Goal: Use online tool/utility: Utilize a website feature to perform a specific function

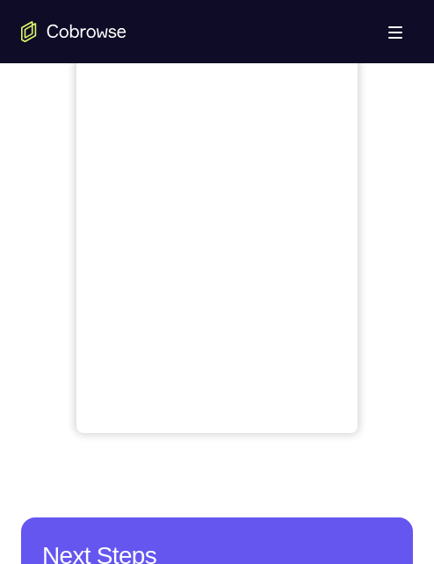
scroll to position [702, 0]
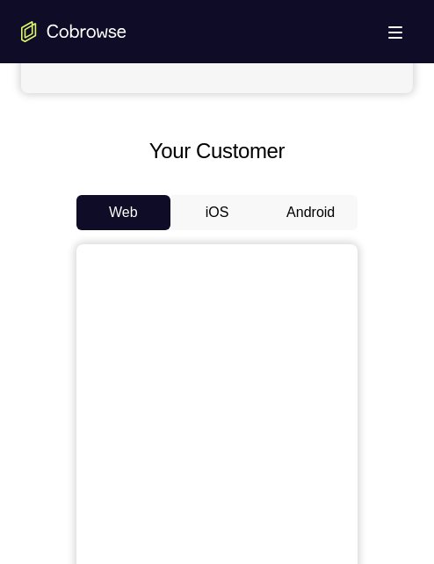
click at [293, 213] on button "Android" at bounding box center [310, 212] width 94 height 35
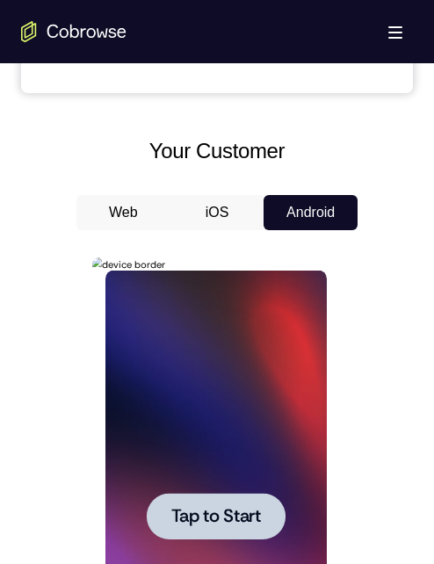
scroll to position [966, 0]
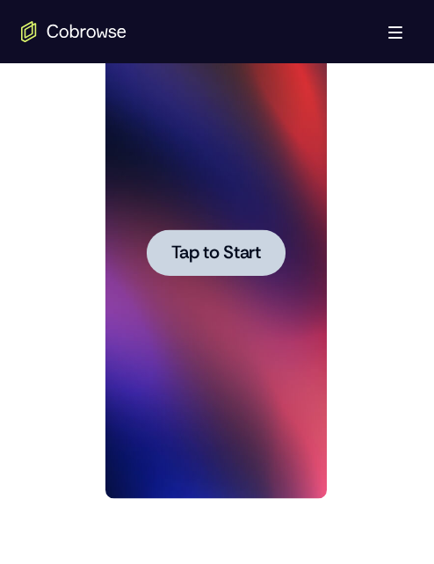
click at [241, 257] on span "Tap to Start" at bounding box center [215, 253] width 90 height 18
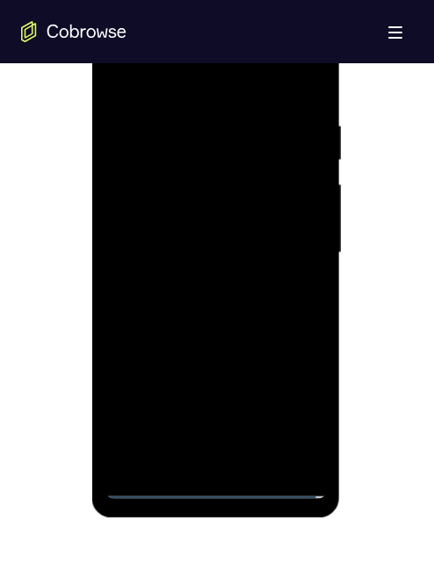
drag, startPoint x: 213, startPoint y: 490, endPoint x: 341, endPoint y: 118, distance: 393.4
click at [213, 486] on div at bounding box center [214, 253] width 221 height 492
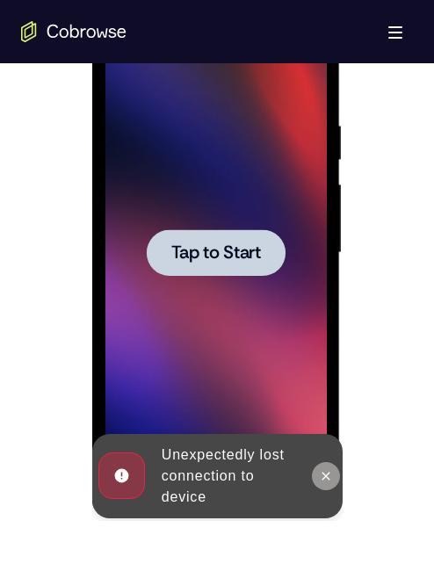
click at [321, 475] on icon at bounding box center [325, 476] width 14 height 14
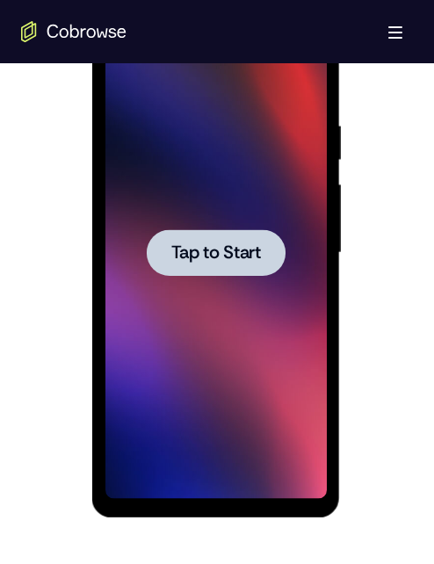
click at [227, 248] on span "Tap to Start" at bounding box center [215, 253] width 90 height 18
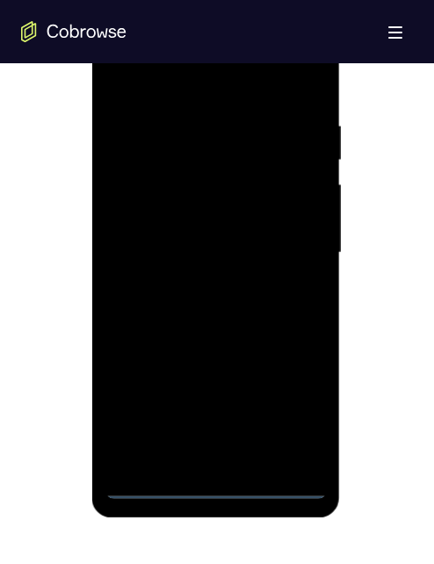
click at [216, 486] on div at bounding box center [214, 253] width 221 height 492
click at [220, 485] on div at bounding box center [214, 253] width 221 height 492
click at [213, 487] on div at bounding box center [214, 253] width 221 height 492
click at [212, 486] on div at bounding box center [214, 253] width 221 height 492
click at [213, 482] on div at bounding box center [214, 253] width 221 height 492
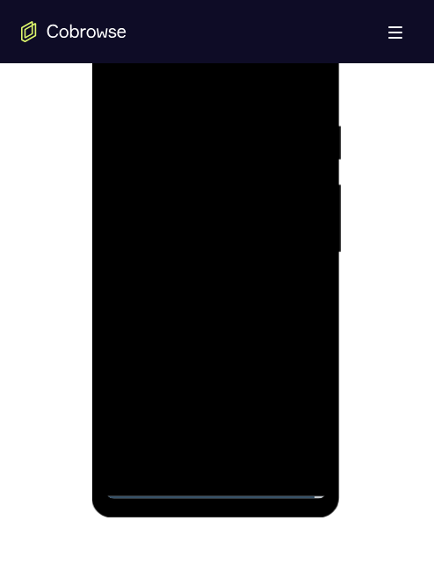
scroll to position [1053, 0]
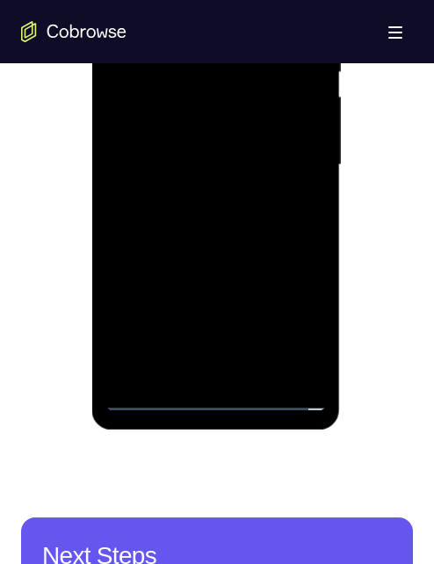
click at [197, 365] on div at bounding box center [214, 165] width 221 height 492
click at [202, 361] on div at bounding box center [214, 165] width 221 height 492
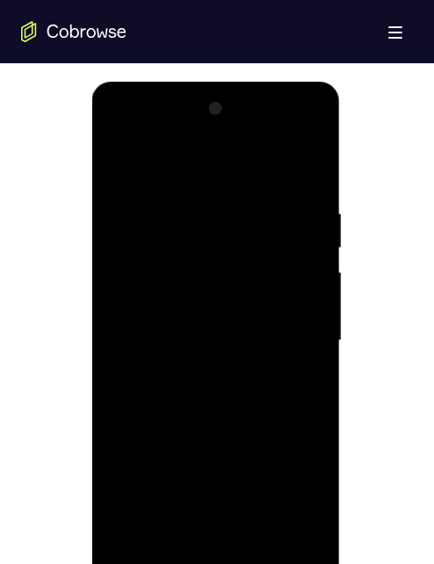
click at [187, 532] on div at bounding box center [214, 341] width 221 height 492
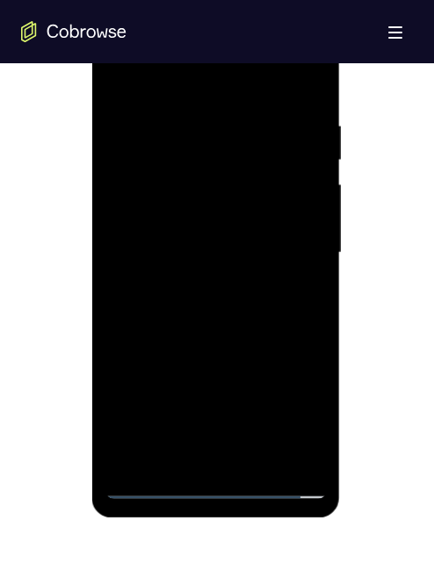
drag, startPoint x: 266, startPoint y: 363, endPoint x: 246, endPoint y: 320, distance: 47.5
click at [248, 319] on div at bounding box center [214, 253] width 221 height 492
drag, startPoint x: 248, startPoint y: 335, endPoint x: 266, endPoint y: 258, distance: 79.4
click at [266, 258] on div at bounding box center [214, 253] width 221 height 492
drag, startPoint x: 255, startPoint y: 213, endPoint x: 268, endPoint y: 228, distance: 19.3
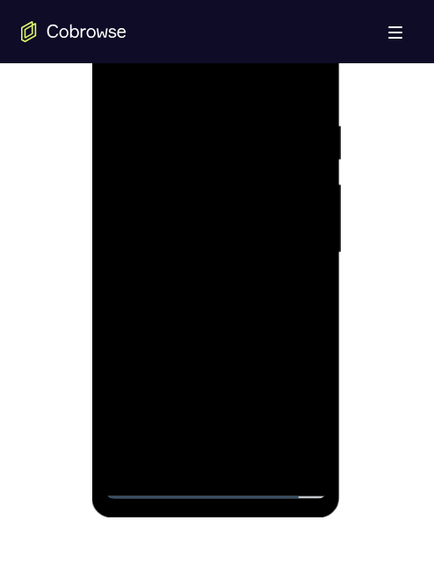
click at [255, 208] on div at bounding box center [214, 253] width 221 height 492
drag, startPoint x: 230, startPoint y: 253, endPoint x: 225, endPoint y: 230, distance: 23.4
drag, startPoint x: 225, startPoint y: 230, endPoint x: 205, endPoint y: 314, distance: 86.5
click at [184, 262] on div at bounding box center [214, 253] width 221 height 492
drag, startPoint x: 210, startPoint y: 321, endPoint x: 210, endPoint y: 230, distance: 91.3
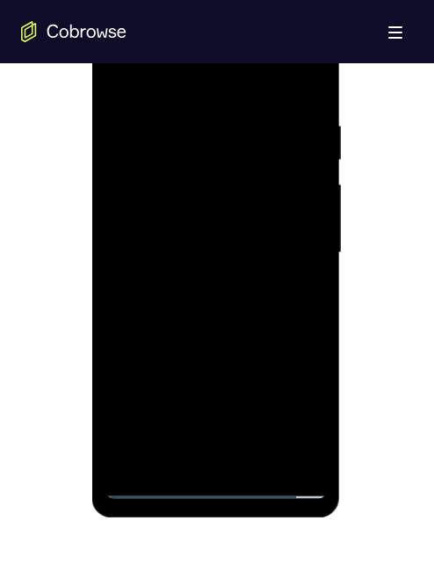
click at [213, 229] on div at bounding box center [214, 253] width 221 height 492
click at [239, 140] on div at bounding box center [214, 253] width 221 height 492
drag, startPoint x: 230, startPoint y: 173, endPoint x: 200, endPoint y: 198, distance: 39.2
click at [217, 230] on div at bounding box center [214, 253] width 221 height 492
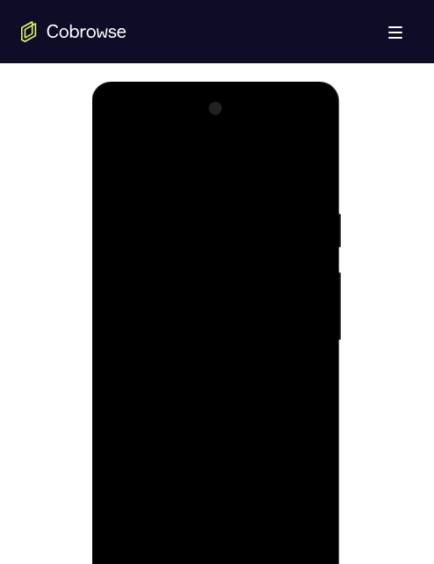
click at [268, 448] on div at bounding box center [214, 341] width 221 height 492
click at [309, 509] on div at bounding box center [214, 341] width 221 height 492
click at [299, 138] on div at bounding box center [214, 341] width 221 height 492
click at [267, 448] on div at bounding box center [214, 341] width 221 height 492
click at [258, 509] on div at bounding box center [214, 341] width 221 height 492
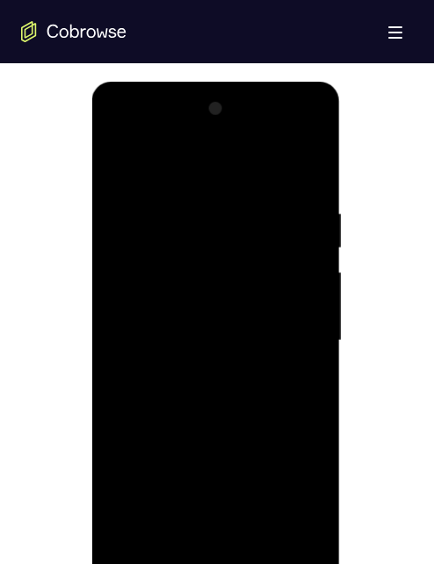
click at [145, 476] on div at bounding box center [214, 341] width 221 height 492
click at [203, 446] on div at bounding box center [214, 341] width 221 height 492
click at [128, 478] on div at bounding box center [214, 341] width 221 height 492
click at [212, 479] on div at bounding box center [214, 341] width 221 height 492
click at [188, 449] on div at bounding box center [214, 341] width 221 height 492
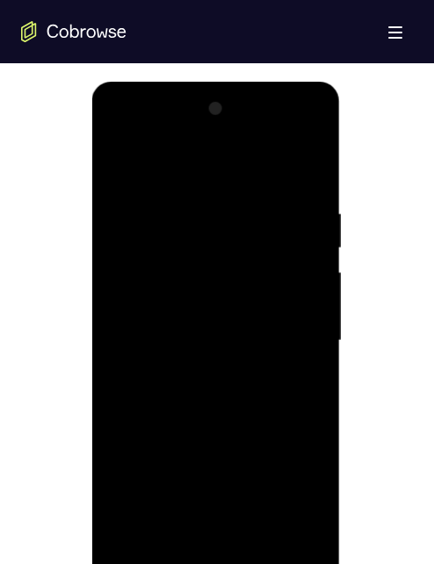
click at [210, 416] on div at bounding box center [214, 341] width 221 height 492
click at [224, 417] on div at bounding box center [214, 341] width 221 height 492
click at [313, 542] on div at bounding box center [214, 341] width 221 height 492
click at [146, 306] on div at bounding box center [214, 341] width 221 height 492
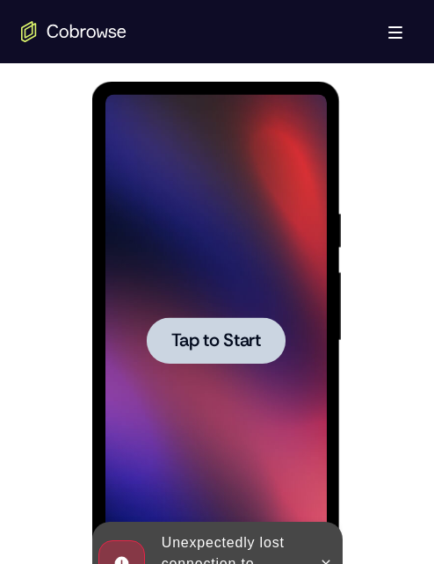
drag, startPoint x: 261, startPoint y: 471, endPoint x: 250, endPoint y: 459, distance: 16.2
click at [255, 470] on div at bounding box center [214, 341] width 221 height 492
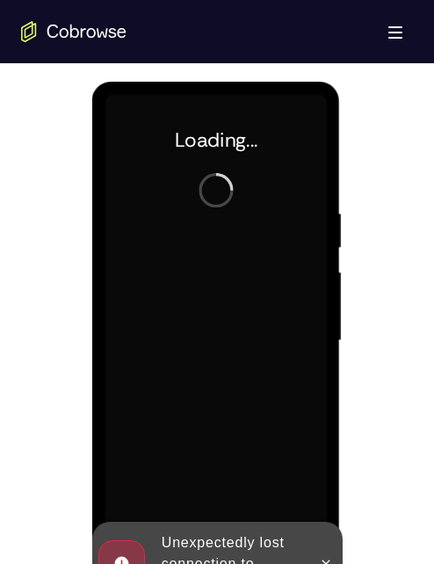
scroll to position [966, 0]
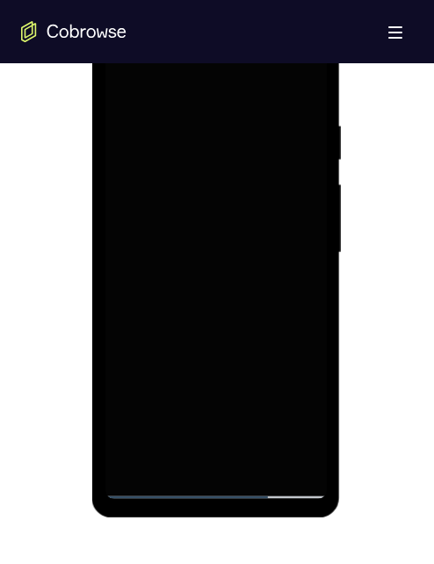
click at [213, 486] on div at bounding box center [214, 253] width 221 height 492
click at [219, 486] on div at bounding box center [214, 253] width 221 height 492
drag, startPoint x: 215, startPoint y: 349, endPoint x: 277, endPoint y: 142, distance: 216.1
click at [285, 139] on div at bounding box center [214, 253] width 221 height 492
click at [243, 104] on div at bounding box center [214, 253] width 221 height 492
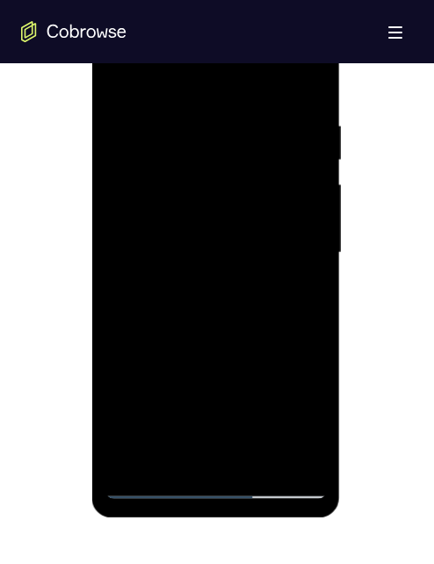
click at [199, 41] on div at bounding box center [214, 253] width 221 height 492
click at [122, 47] on div at bounding box center [214, 253] width 221 height 492
click at [284, 247] on div at bounding box center [214, 253] width 221 height 492
click at [198, 460] on div at bounding box center [214, 253] width 221 height 492
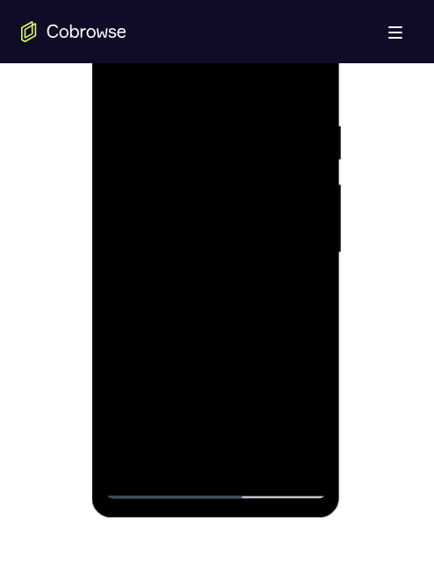
drag, startPoint x: 215, startPoint y: 230, endPoint x: 224, endPoint y: 259, distance: 30.3
click at [215, 231] on div at bounding box center [214, 253] width 221 height 492
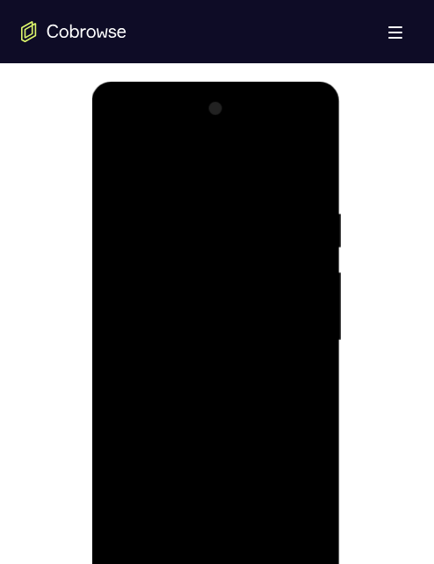
click at [155, 270] on div at bounding box center [214, 341] width 221 height 492
click at [312, 507] on div at bounding box center [214, 341] width 221 height 492
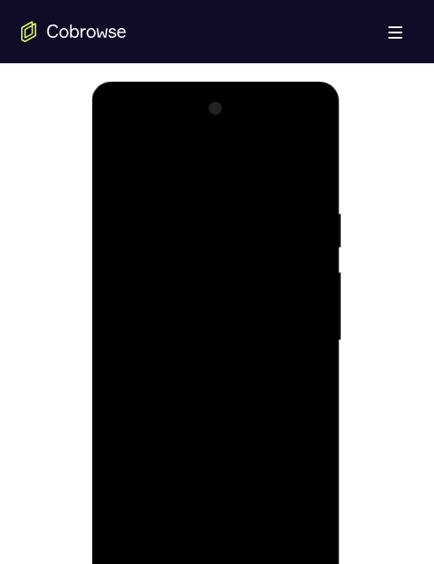
click at [312, 507] on div at bounding box center [214, 341] width 221 height 492
click at [281, 515] on div at bounding box center [214, 341] width 221 height 492
click at [248, 444] on div at bounding box center [214, 341] width 221 height 492
click at [277, 472] on div at bounding box center [214, 341] width 221 height 492
click at [268, 449] on div at bounding box center [214, 341] width 221 height 492
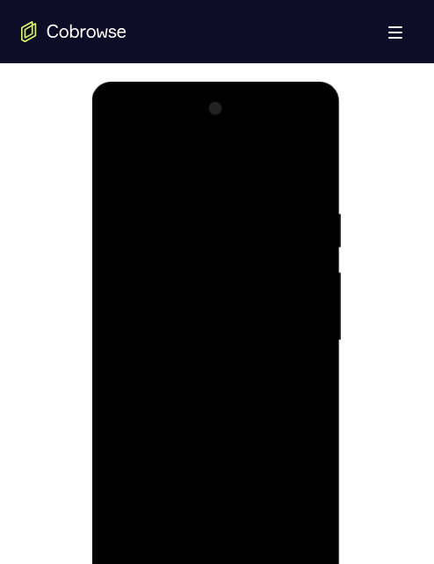
click at [150, 514] on div at bounding box center [214, 341] width 221 height 492
click at [127, 481] on div at bounding box center [214, 341] width 221 height 492
click at [119, 482] on div at bounding box center [214, 341] width 221 height 492
click at [310, 500] on div at bounding box center [214, 341] width 221 height 492
click at [216, 546] on div at bounding box center [214, 341] width 221 height 492
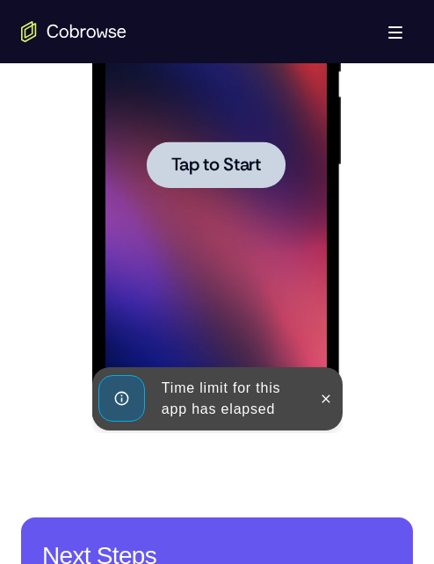
scroll to position [908, 0]
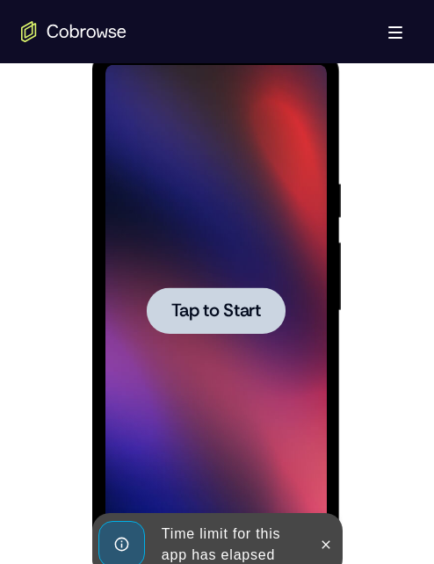
click at [196, 330] on div at bounding box center [215, 310] width 139 height 47
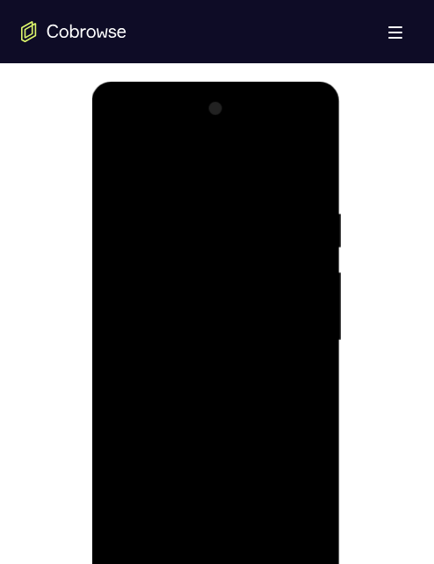
scroll to position [966, 0]
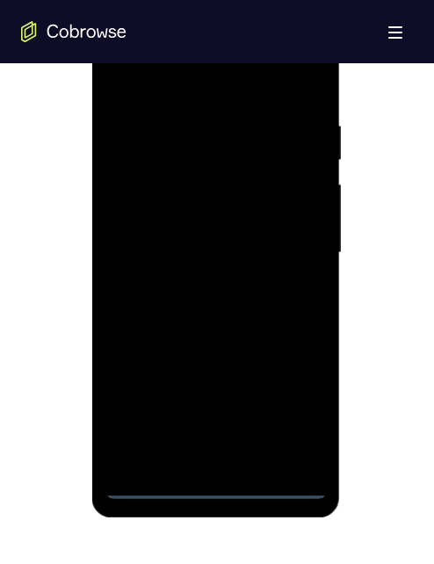
click at [212, 486] on div at bounding box center [214, 253] width 221 height 492
drag, startPoint x: 199, startPoint y: 339, endPoint x: 255, endPoint y: 246, distance: 108.7
click at [253, 248] on div at bounding box center [214, 253] width 221 height 492
click at [235, 111] on div at bounding box center [214, 253] width 221 height 492
click at [188, 54] on div at bounding box center [214, 253] width 221 height 492
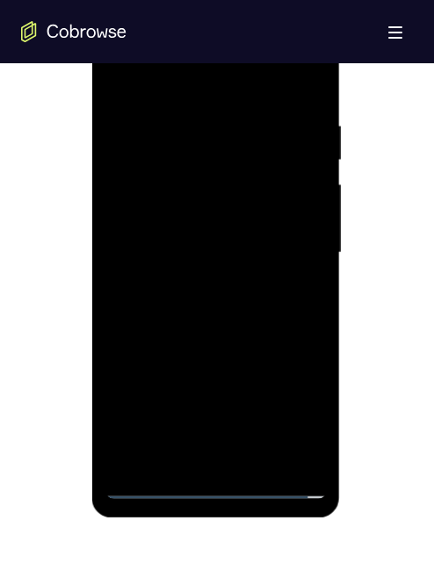
click at [125, 44] on div at bounding box center [214, 253] width 221 height 492
click at [298, 256] on div at bounding box center [214, 253] width 221 height 492
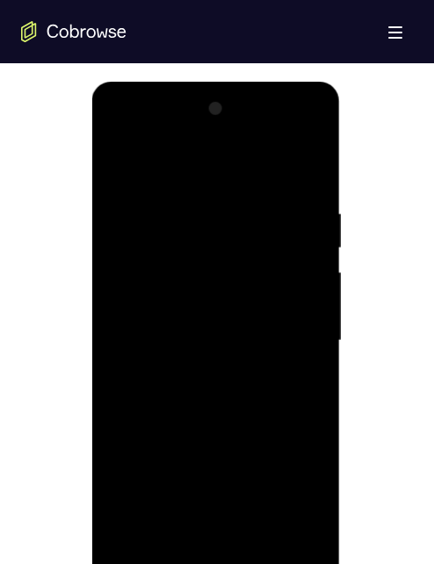
click at [198, 376] on div at bounding box center [214, 341] width 221 height 492
click at [199, 369] on div at bounding box center [214, 341] width 221 height 492
click at [208, 363] on div at bounding box center [214, 341] width 221 height 492
click at [243, 306] on div at bounding box center [214, 341] width 221 height 492
click at [236, 255] on div at bounding box center [214, 341] width 221 height 492
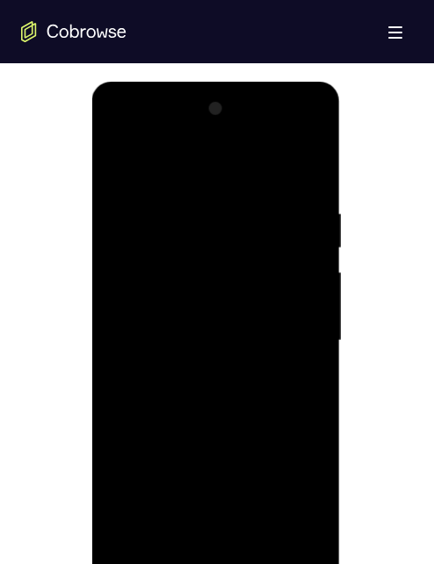
click at [286, 508] on div at bounding box center [214, 341] width 221 height 492
click at [248, 447] on div at bounding box center [214, 341] width 221 height 492
click at [275, 471] on div at bounding box center [214, 341] width 221 height 492
click at [272, 442] on div at bounding box center [214, 341] width 221 height 492
click at [153, 507] on div at bounding box center [214, 341] width 221 height 492
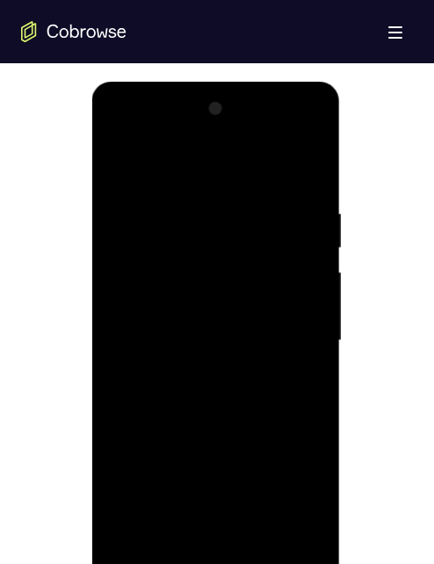
click at [127, 480] on div at bounding box center [214, 341] width 221 height 492
click at [204, 543] on div at bounding box center [214, 341] width 221 height 492
click at [213, 509] on div at bounding box center [214, 341] width 221 height 492
click at [270, 451] on div at bounding box center [214, 341] width 221 height 492
click at [218, 507] on div at bounding box center [214, 341] width 221 height 492
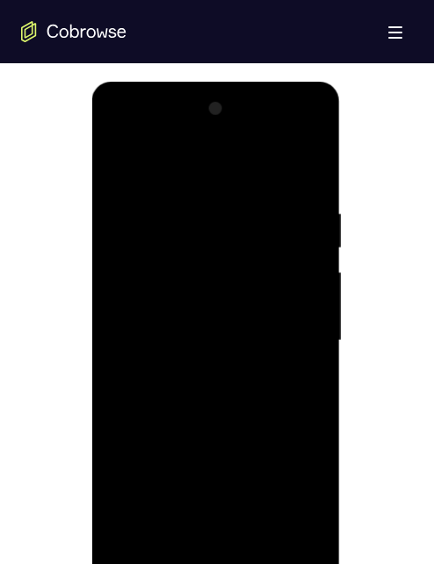
click at [269, 448] on div at bounding box center [214, 341] width 221 height 492
click at [262, 512] on div at bounding box center [214, 341] width 221 height 492
click at [157, 449] on div at bounding box center [214, 341] width 221 height 492
click at [169, 309] on div at bounding box center [214, 341] width 221 height 492
click at [173, 481] on div at bounding box center [214, 341] width 221 height 492
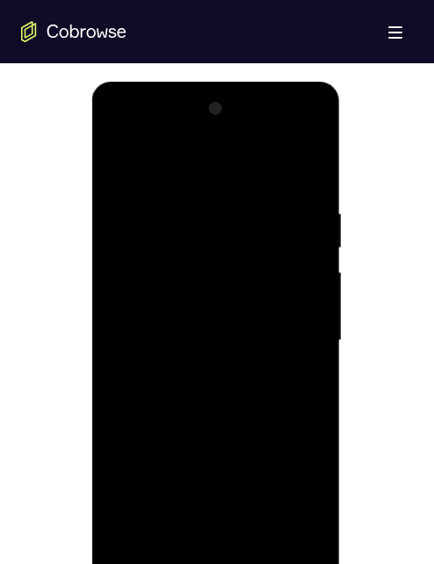
click at [167, 451] on div at bounding box center [214, 341] width 221 height 492
click at [149, 476] on div at bounding box center [214, 341] width 221 height 492
click at [270, 452] on div at bounding box center [214, 341] width 221 height 492
click at [188, 445] on div at bounding box center [214, 341] width 221 height 492
click at [164, 450] on div at bounding box center [214, 341] width 221 height 492
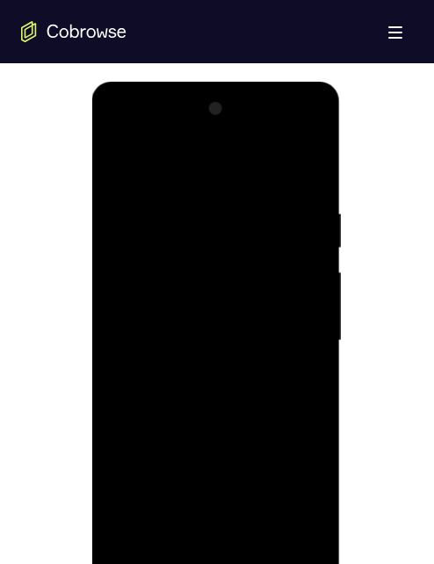
click at [310, 416] on div at bounding box center [214, 341] width 221 height 492
click at [244, 414] on div at bounding box center [214, 341] width 221 height 492
click at [291, 420] on div at bounding box center [214, 341] width 221 height 492
click at [143, 418] on div at bounding box center [214, 341] width 221 height 492
click at [207, 420] on div at bounding box center [214, 341] width 221 height 492
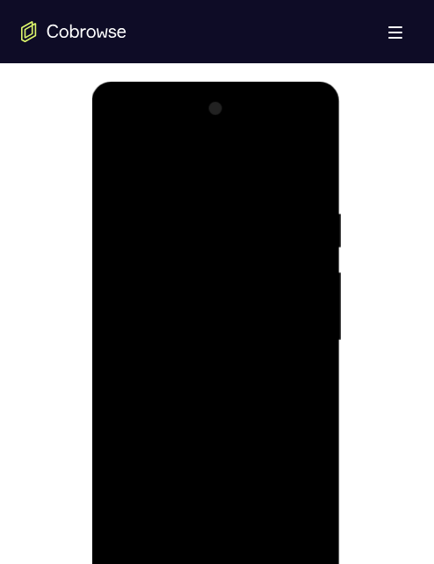
click at [301, 308] on div at bounding box center [214, 341] width 221 height 492
click at [247, 342] on div at bounding box center [214, 341] width 221 height 492
click at [219, 392] on div at bounding box center [214, 341] width 221 height 492
click at [185, 363] on div at bounding box center [214, 341] width 221 height 492
click at [137, 420] on div at bounding box center [214, 341] width 221 height 492
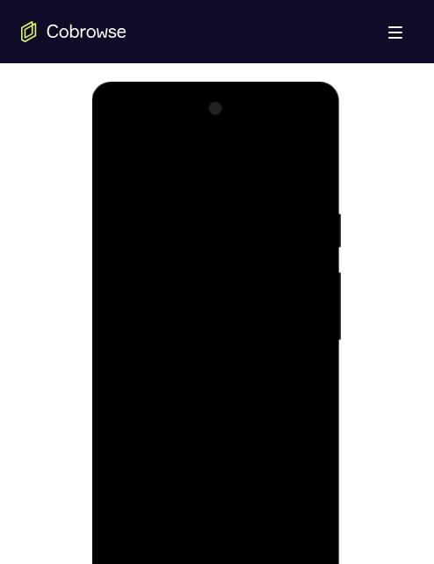
click at [245, 423] on div at bounding box center [214, 341] width 221 height 492
click at [229, 338] on div at bounding box center [214, 341] width 221 height 492
click at [233, 395] on div at bounding box center [214, 341] width 221 height 492
